Goal: Find contact information: Find contact information

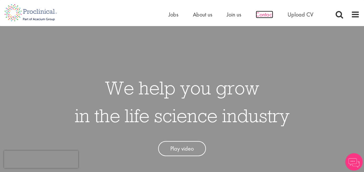
click at [268, 14] on span "Contact" at bounding box center [264, 15] width 17 height 8
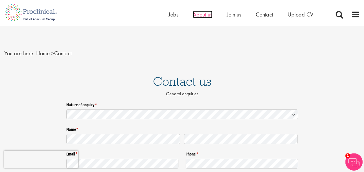
click at [203, 14] on span "About us" at bounding box center [202, 15] width 19 height 8
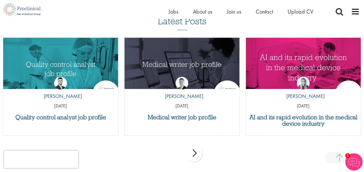
scroll to position [1249, 0]
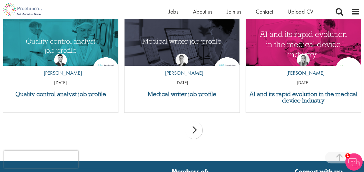
click at [196, 132] on div "next" at bounding box center [193, 129] width 17 height 17
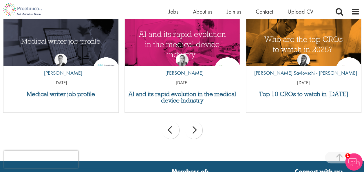
click at [196, 132] on div "next" at bounding box center [193, 129] width 17 height 17
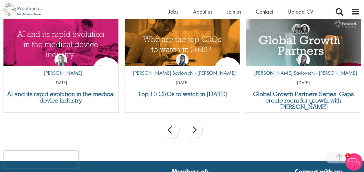
click at [196, 132] on div "next" at bounding box center [193, 129] width 17 height 17
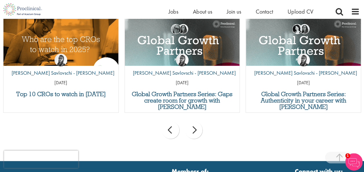
click at [196, 132] on div "next" at bounding box center [193, 129] width 17 height 17
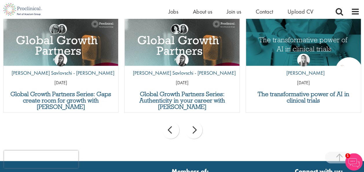
click at [196, 132] on div "next" at bounding box center [193, 129] width 17 height 17
